Goal: Task Accomplishment & Management: Complete application form

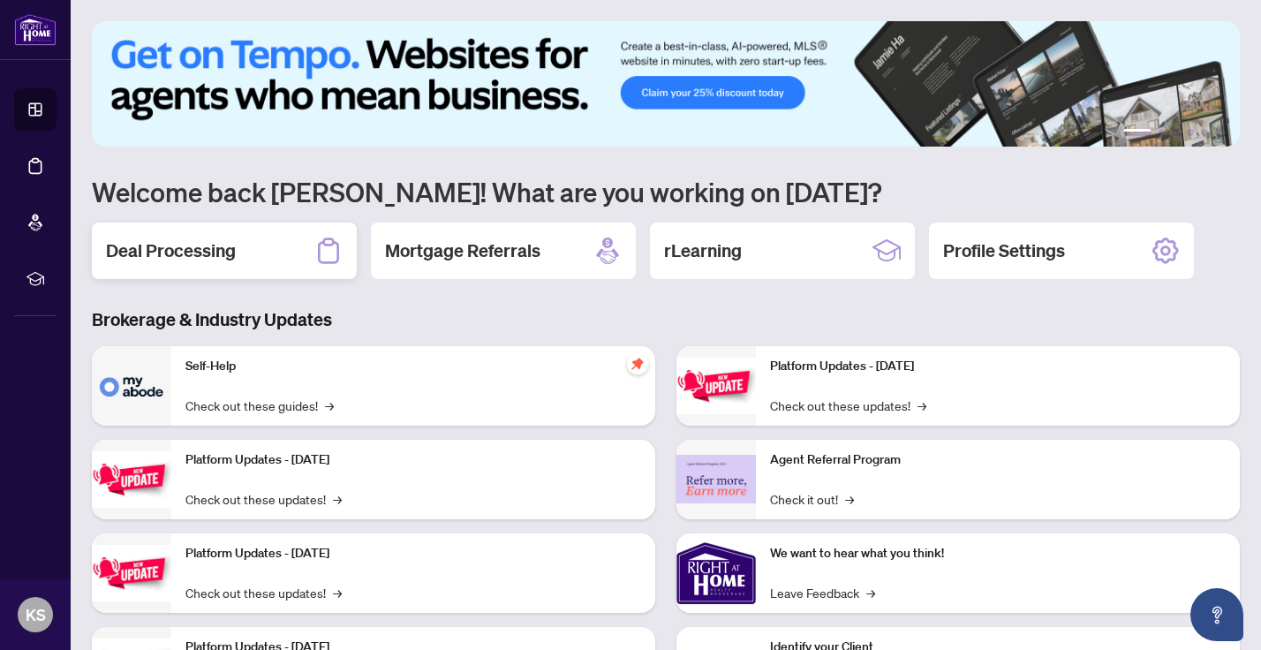
click at [266, 262] on div "Deal Processing" at bounding box center [224, 251] width 265 height 57
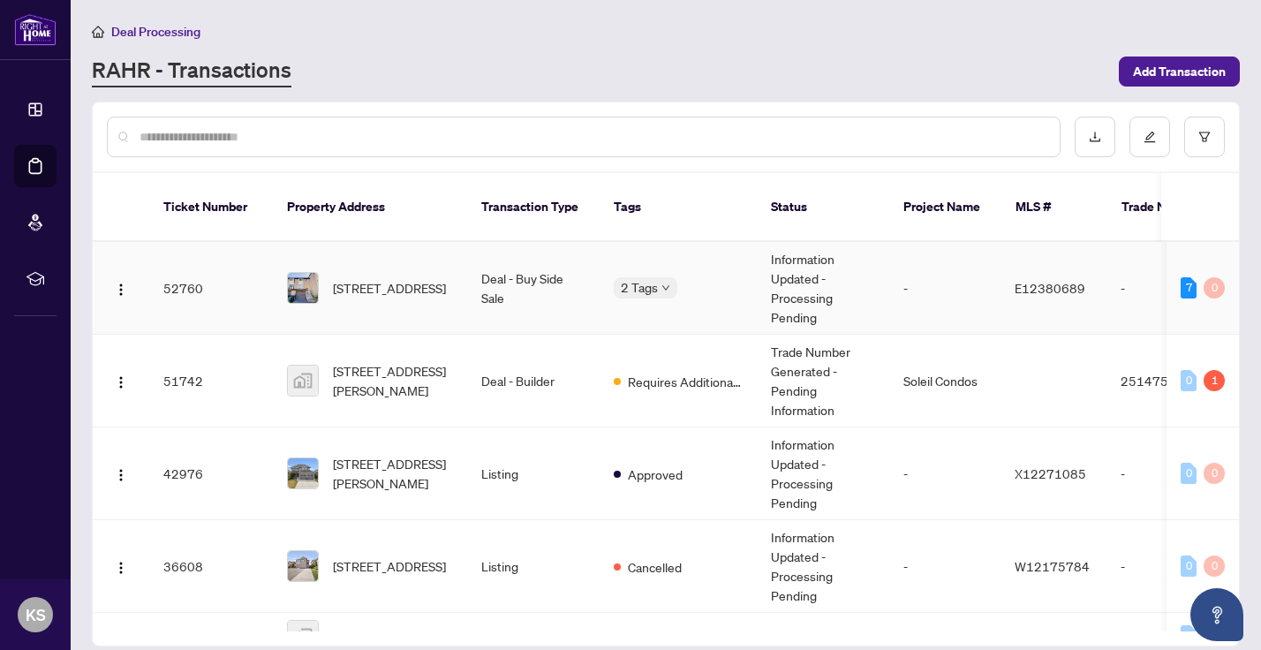
click at [260, 277] on td "52760" at bounding box center [211, 288] width 124 height 93
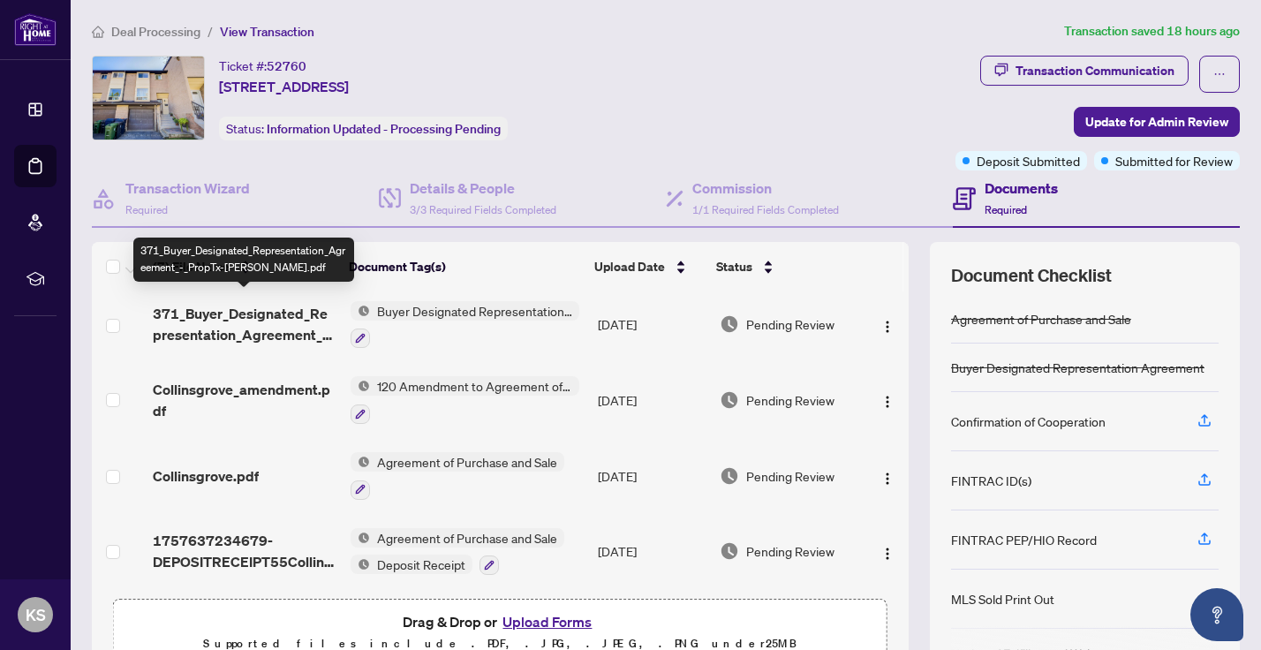
scroll to position [8, 0]
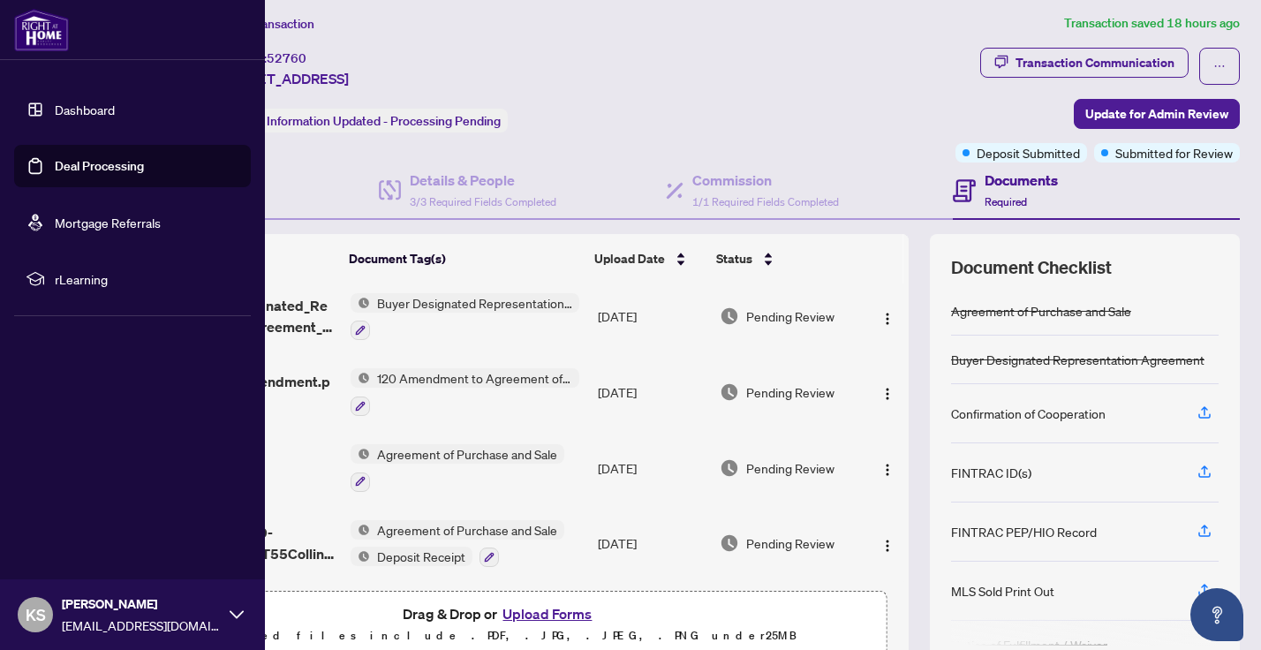
click at [63, 108] on link "Dashboard" at bounding box center [85, 110] width 60 height 16
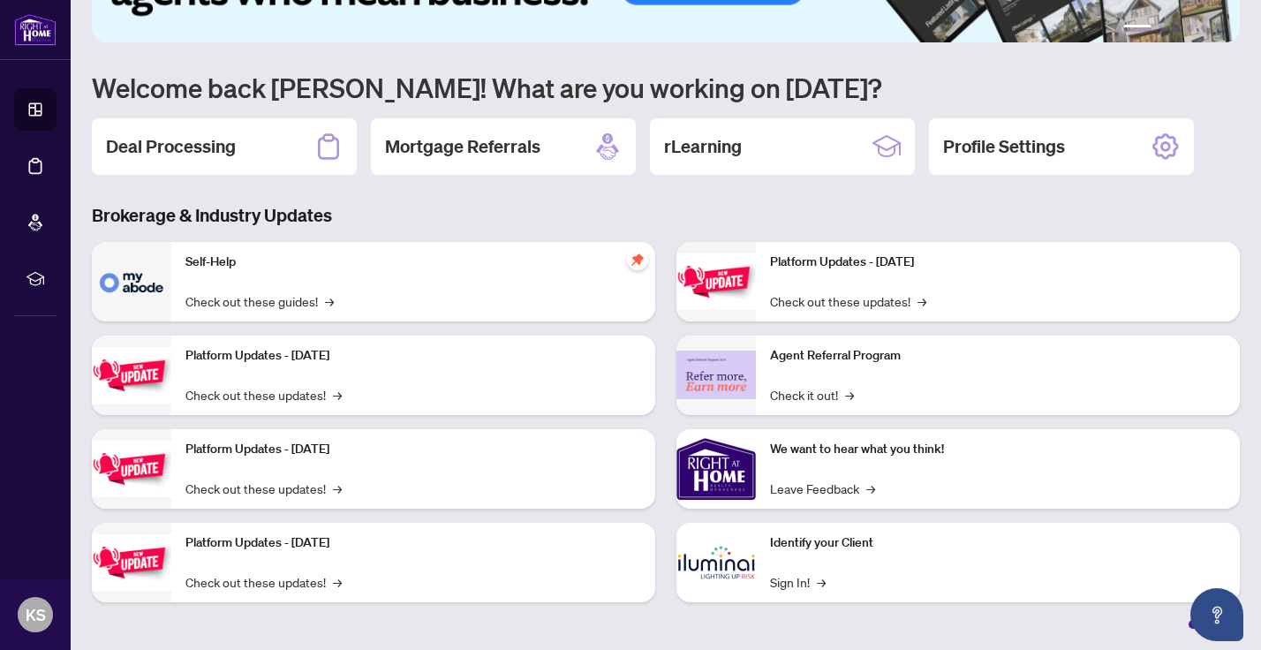
scroll to position [104, 0]
click at [859, 550] on p "Identify your Client" at bounding box center [998, 542] width 456 height 19
click at [794, 585] on link "Sign In! →" at bounding box center [798, 581] width 56 height 19
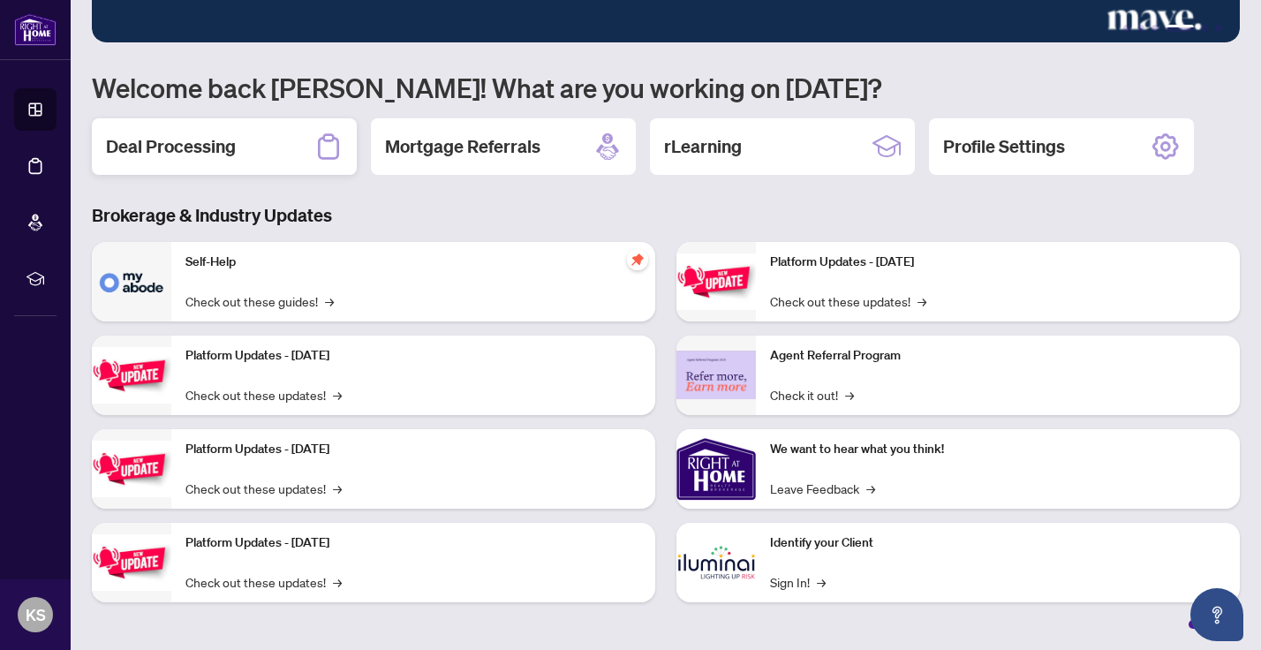
click at [226, 161] on div "Deal Processing" at bounding box center [224, 146] width 265 height 57
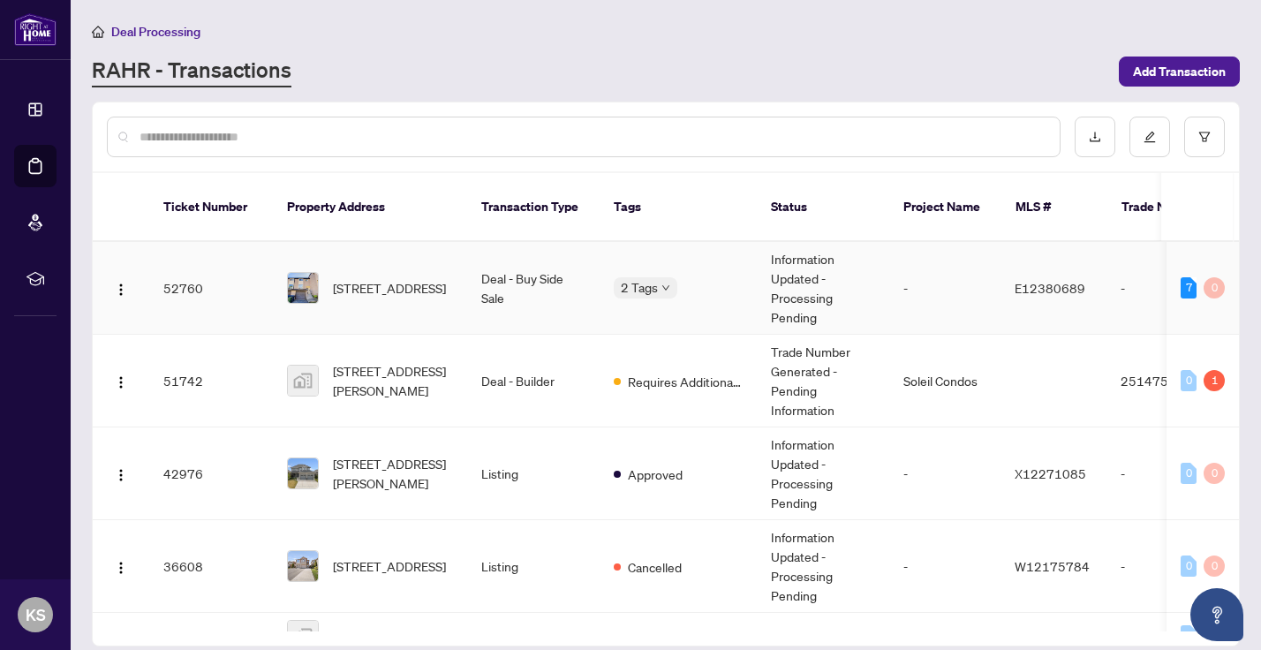
click at [253, 278] on td "52760" at bounding box center [211, 288] width 124 height 93
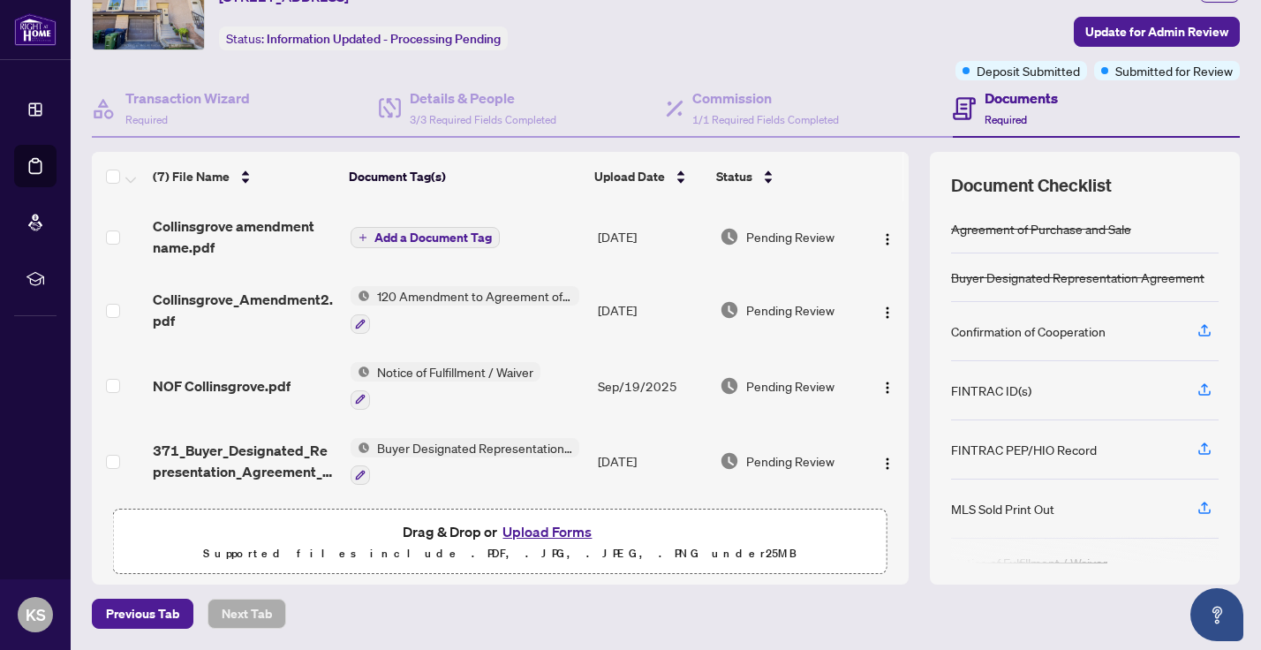
scroll to position [89, 0]
click at [528, 529] on button "Upload Forms" at bounding box center [547, 532] width 100 height 23
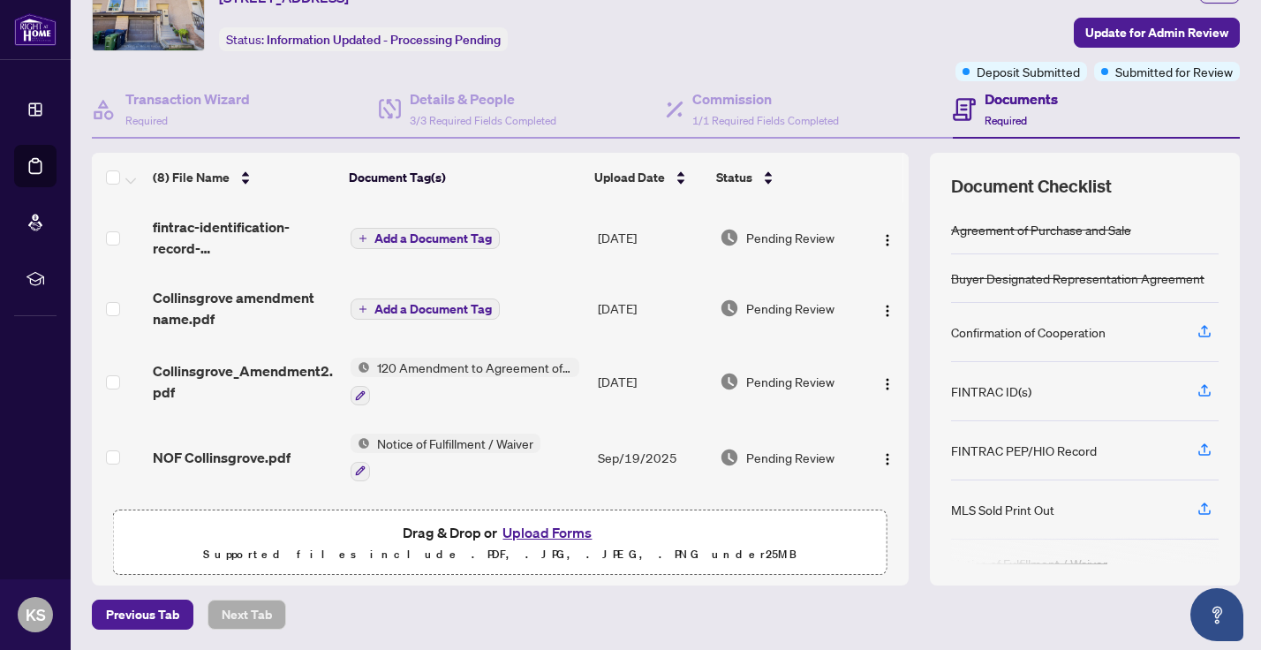
click at [434, 245] on span "Add a Document Tag" at bounding box center [432, 238] width 117 height 12
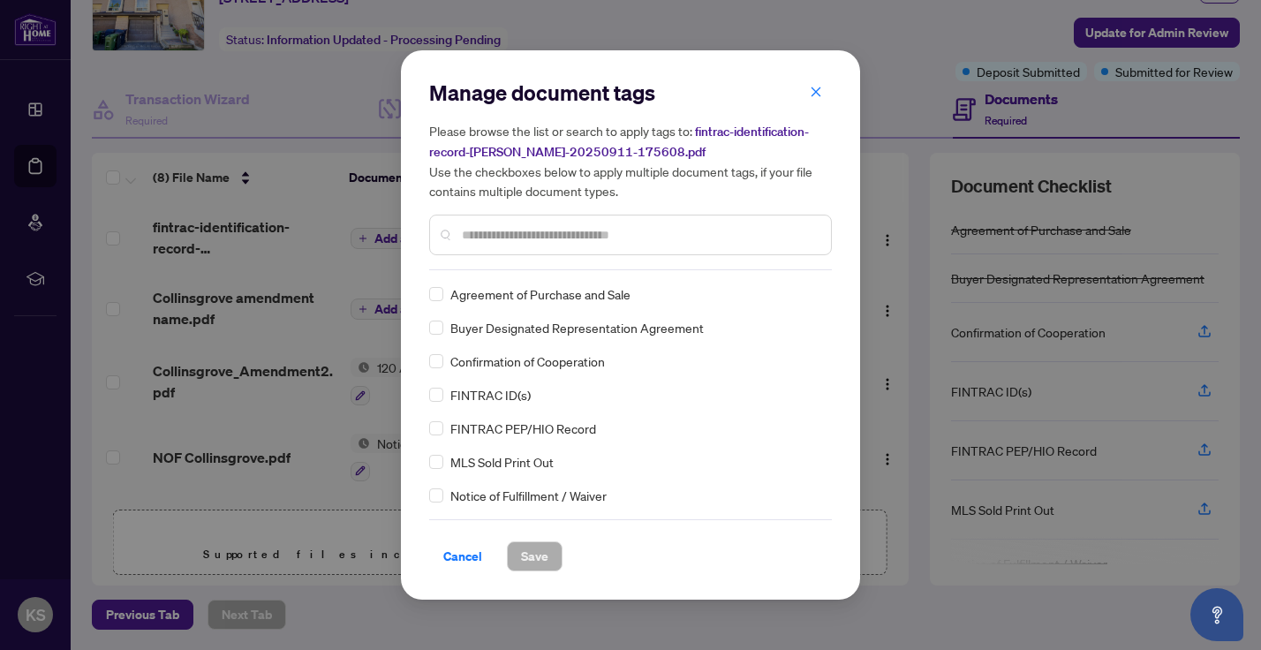
click at [457, 259] on div "Manage document tags Please browse the list or search to apply tags to: fintrac…" at bounding box center [630, 175] width 403 height 192
click at [515, 236] on input "text" at bounding box center [639, 234] width 355 height 19
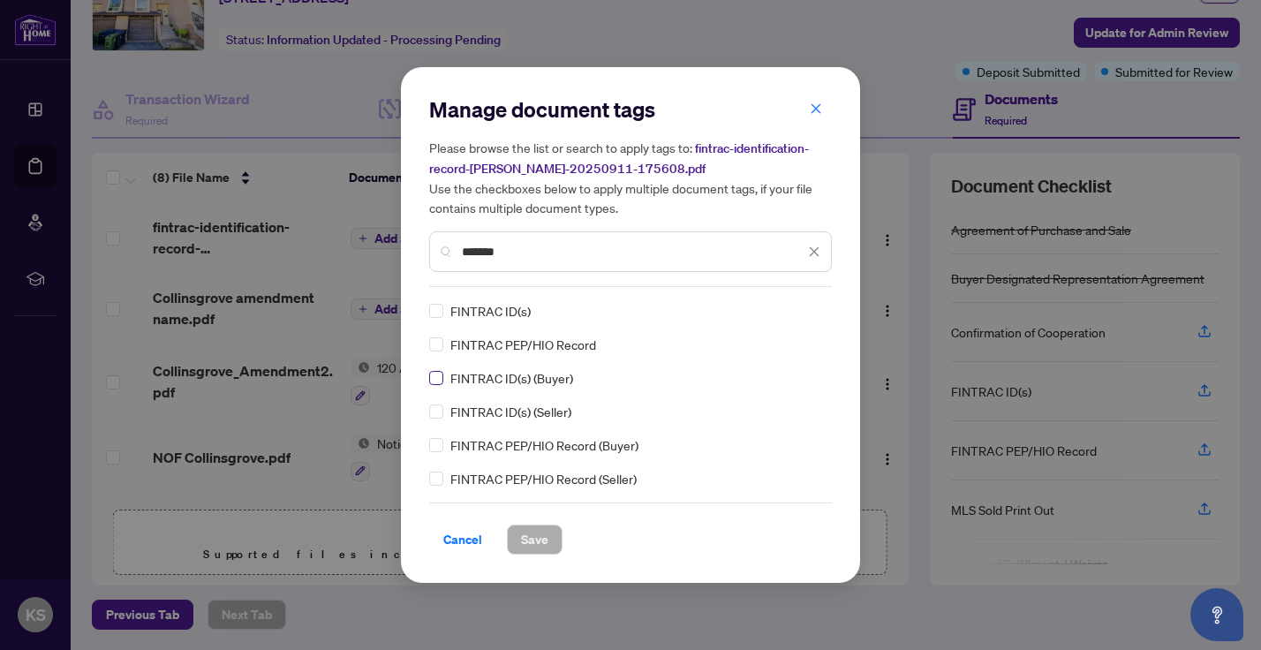
type input "*******"
click at [434, 381] on span at bounding box center [436, 378] width 14 height 14
click at [521, 536] on span "Save" at bounding box center [534, 539] width 27 height 28
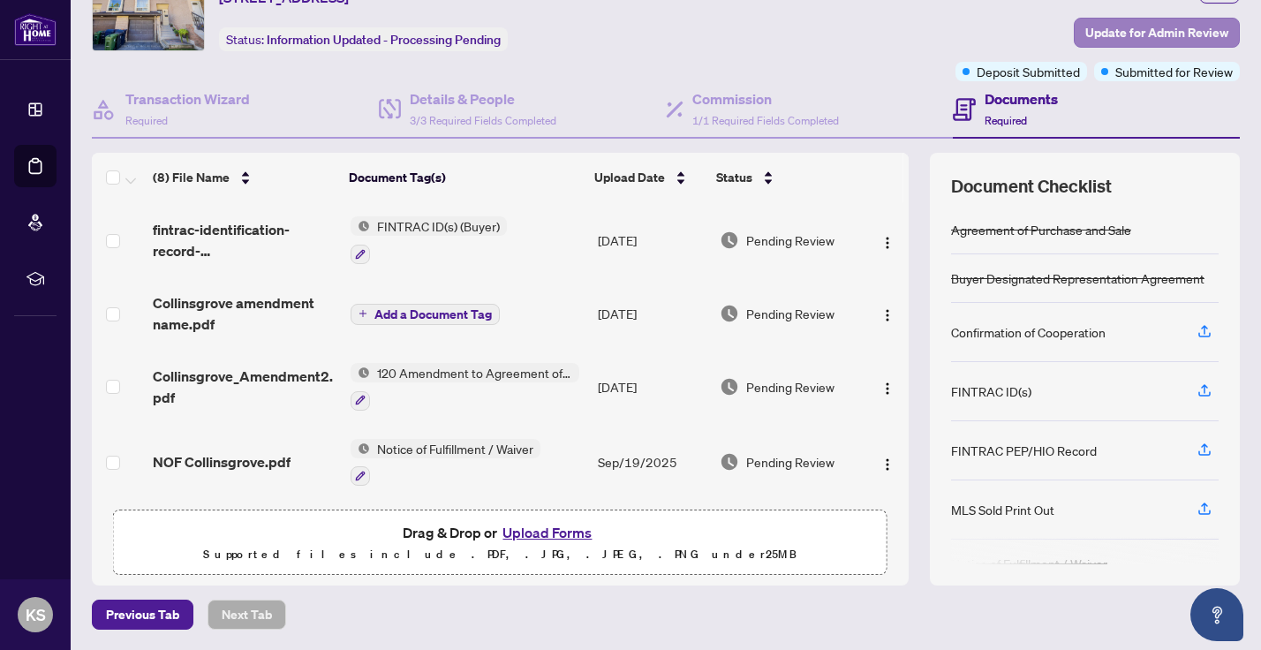
click at [1103, 33] on span "Update for Admin Review" at bounding box center [1156, 33] width 143 height 28
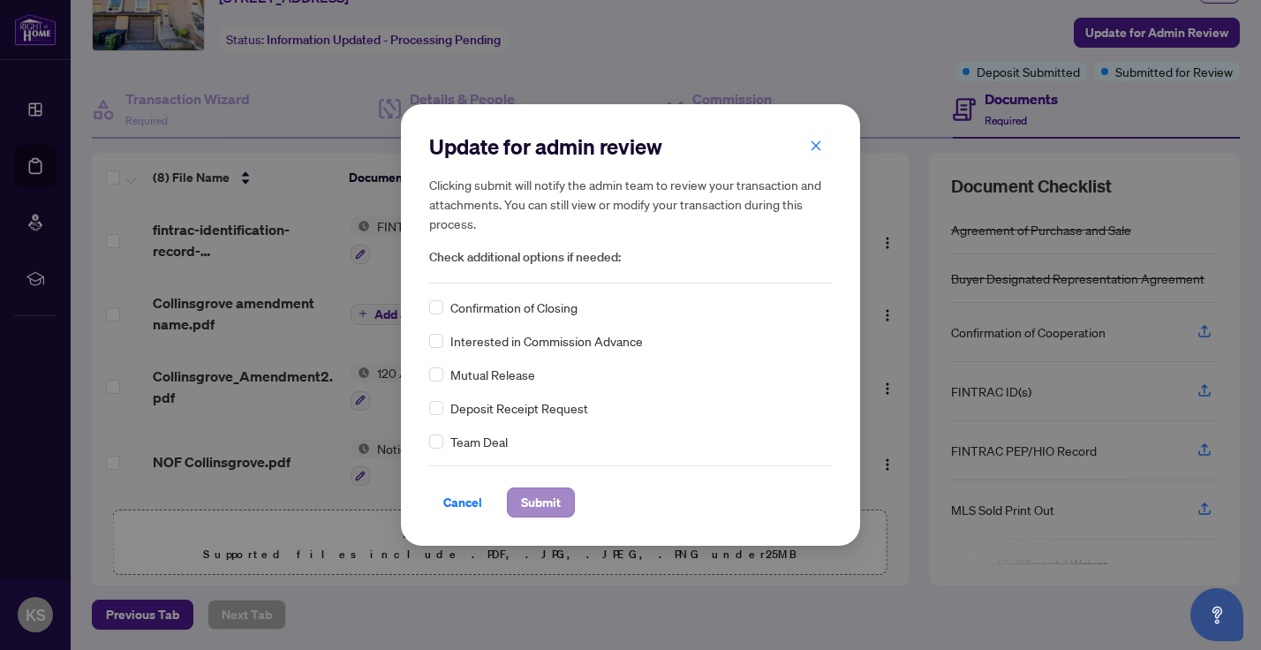
click at [548, 496] on span "Submit" at bounding box center [541, 502] width 40 height 28
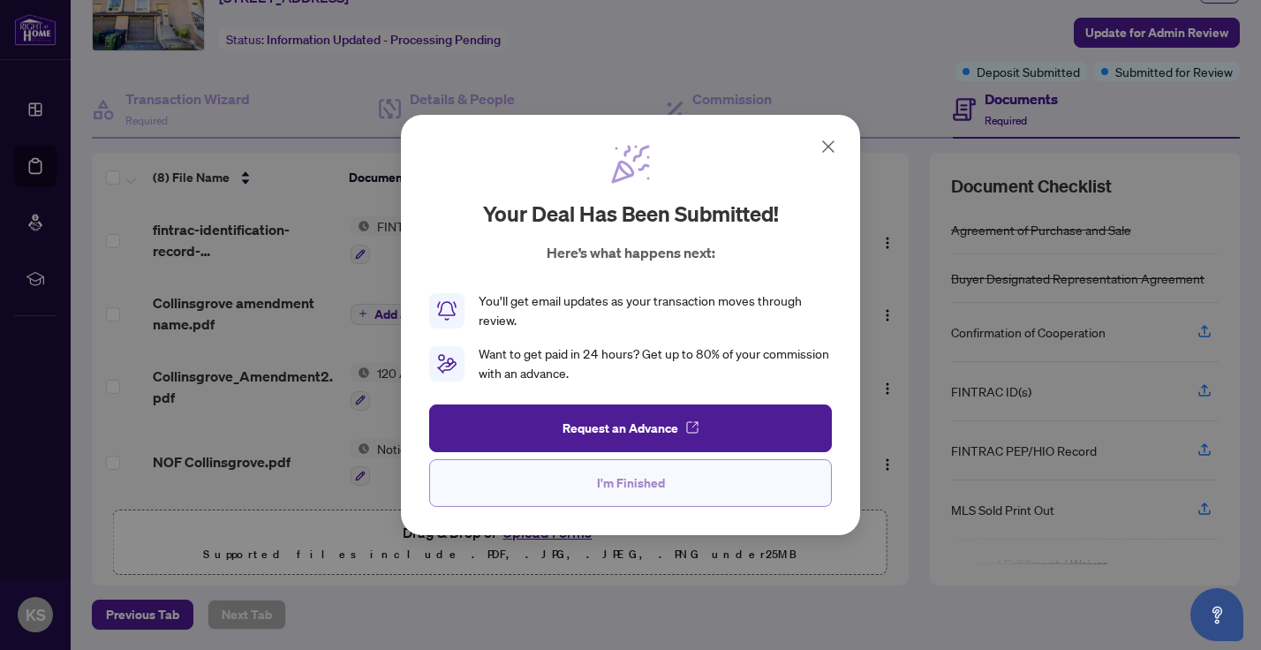
click at [532, 472] on button "I'm Finished" at bounding box center [630, 483] width 403 height 48
